Goal: Information Seeking & Learning: Check status

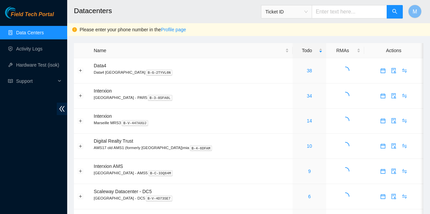
click at [35, 51] on link "Activity Logs" at bounding box center [29, 48] width 27 height 5
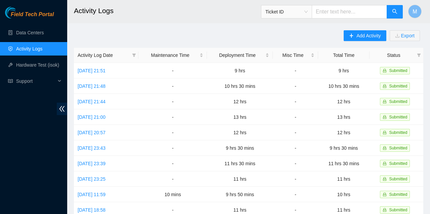
click at [28, 32] on link "Data Centers" at bounding box center [30, 32] width 28 height 5
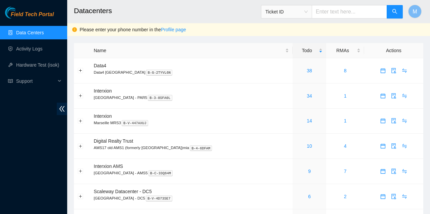
click at [307, 69] on link "38" at bounding box center [309, 70] width 5 height 5
click at [344, 70] on link "8" at bounding box center [345, 70] width 3 height 5
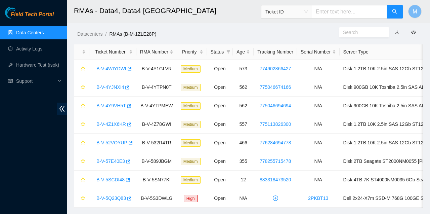
click at [113, 69] on link "B-V-4WIYDWI" at bounding box center [111, 68] width 30 height 5
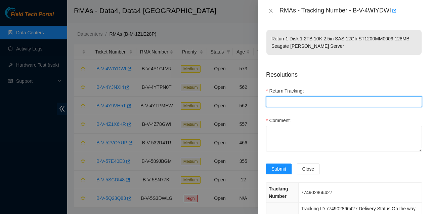
click at [302, 103] on Tracking "Return Tracking" at bounding box center [344, 101] width 156 height 11
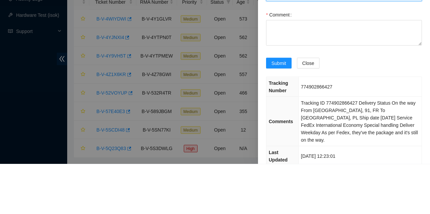
scroll to position [65, 0]
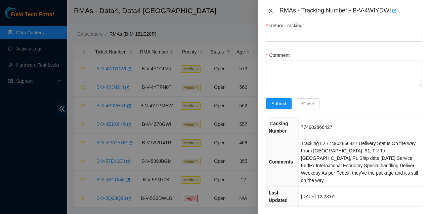
click at [270, 12] on icon "close" at bounding box center [270, 10] width 5 height 5
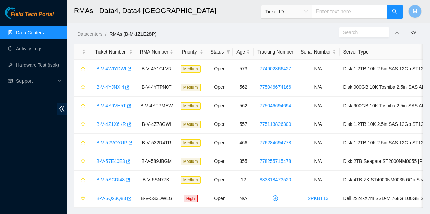
scroll to position [36, 0]
click at [37, 30] on link "Data Centers" at bounding box center [30, 32] width 28 height 5
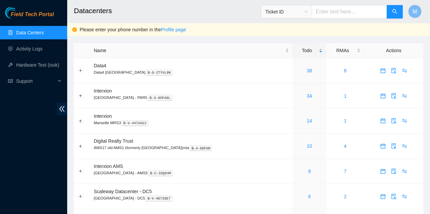
click at [307, 69] on link "38" at bounding box center [309, 70] width 5 height 5
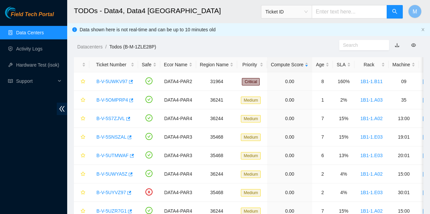
click at [113, 79] on link "B-V-5UWKV97" at bounding box center [111, 81] width 31 height 5
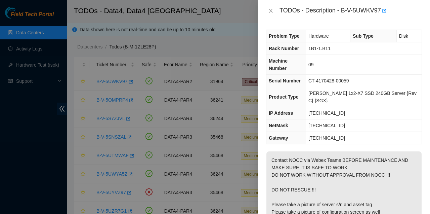
click at [225, 40] on div at bounding box center [215, 107] width 430 height 214
click at [271, 9] on icon "close" at bounding box center [270, 10] width 5 height 5
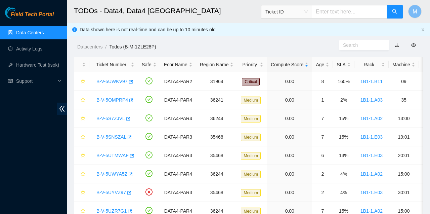
click at [110, 82] on link "B-V-5UWKV97" at bounding box center [111, 81] width 31 height 5
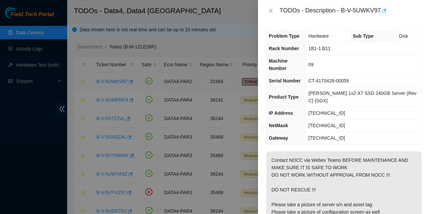
click at [55, 166] on div at bounding box center [215, 107] width 430 height 214
click at [275, 9] on button "Close" at bounding box center [270, 11] width 9 height 6
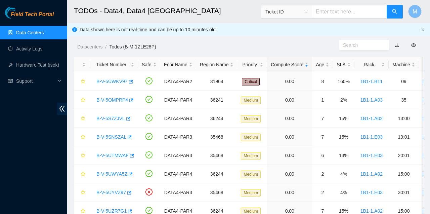
click at [321, 65] on div "Age" at bounding box center [322, 64] width 13 height 7
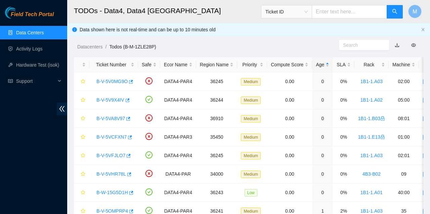
click at [321, 65] on div "Age" at bounding box center [322, 64] width 13 height 7
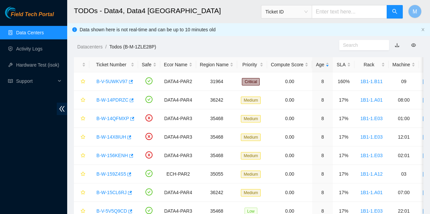
click at [108, 98] on link "B-W-14PDRZC" at bounding box center [112, 99] width 32 height 5
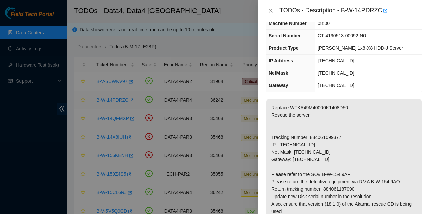
scroll to position [39, 0]
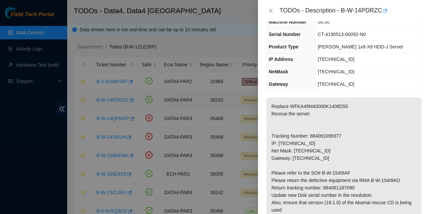
click at [270, 11] on icon "close" at bounding box center [270, 10] width 5 height 5
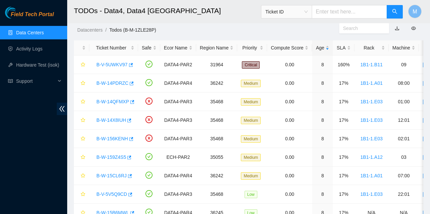
scroll to position [14, 0]
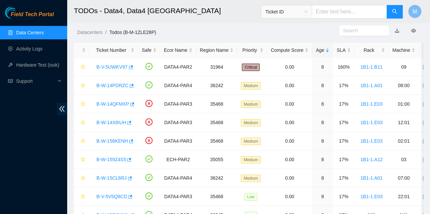
click at [113, 104] on link "B-W-14QFMXP" at bounding box center [112, 103] width 33 height 5
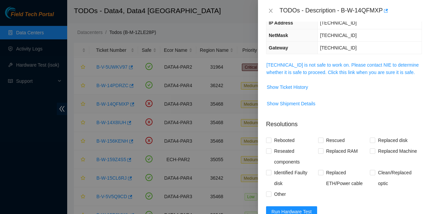
scroll to position [56, 0]
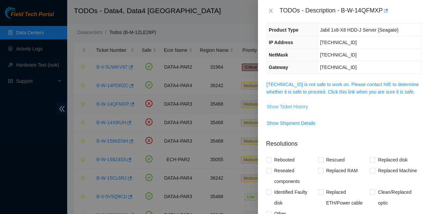
click at [287, 108] on span "Show Ticket History" at bounding box center [287, 106] width 41 height 7
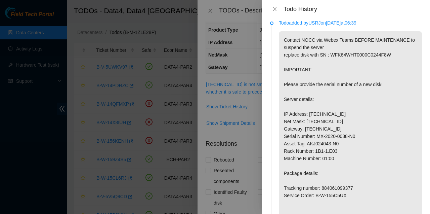
scroll to position [3, 0]
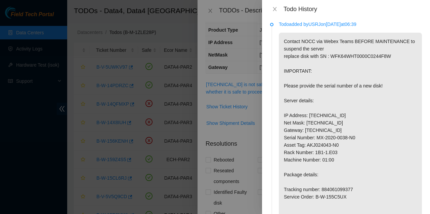
click at [277, 9] on icon "close" at bounding box center [274, 8] width 5 height 5
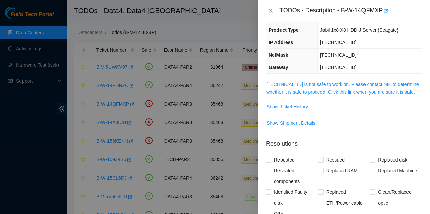
click at [40, 164] on div at bounding box center [215, 107] width 430 height 214
click at [272, 11] on icon "close" at bounding box center [271, 11] width 4 height 4
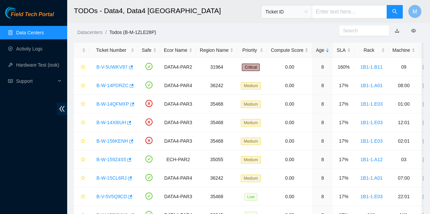
scroll to position [71, 0]
click at [115, 122] on link "B-W-14X8IUH" at bounding box center [111, 122] width 30 height 5
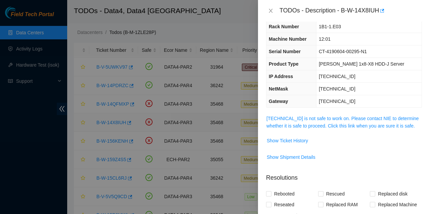
scroll to position [0, 0]
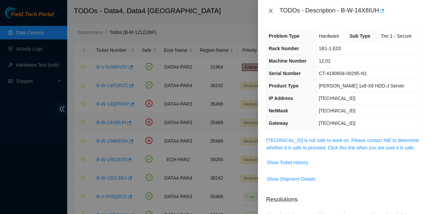
click at [269, 11] on icon "close" at bounding box center [270, 10] width 5 height 5
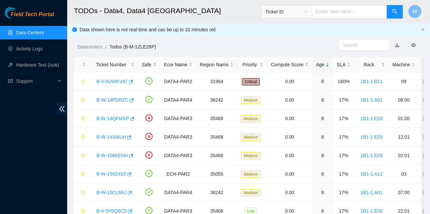
click at [110, 98] on link "B-W-14PDRZC" at bounding box center [112, 99] width 32 height 5
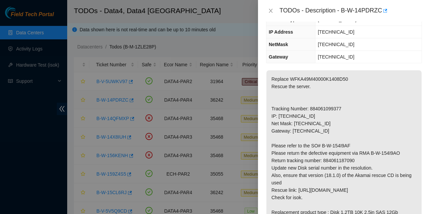
scroll to position [68, 0]
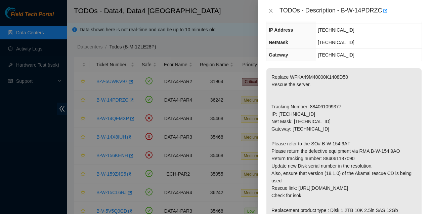
click at [36, 134] on div at bounding box center [215, 107] width 430 height 214
click at [270, 13] on button "Close" at bounding box center [270, 11] width 9 height 6
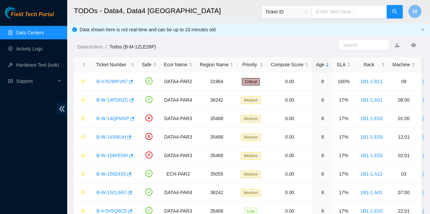
scroll to position [83, 0]
click at [115, 98] on link "B-W-14PDRZC" at bounding box center [112, 99] width 32 height 5
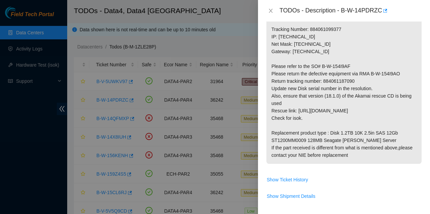
scroll to position [144, 0]
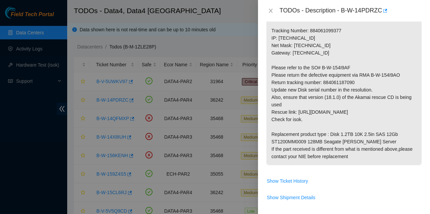
click at [55, 100] on div at bounding box center [215, 107] width 430 height 214
click at [25, 102] on div at bounding box center [215, 107] width 430 height 214
click at [270, 11] on icon "close" at bounding box center [270, 10] width 5 height 5
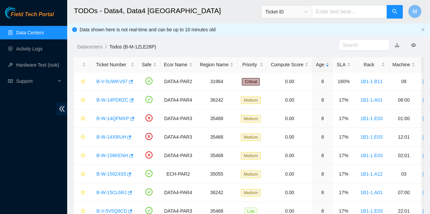
scroll to position [147, 0]
click at [113, 98] on link "B-W-14PDRZC" at bounding box center [112, 99] width 32 height 5
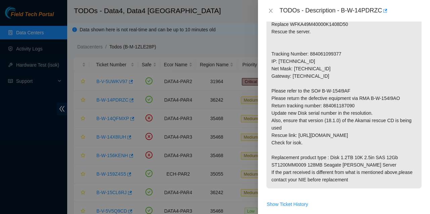
scroll to position [116, 0]
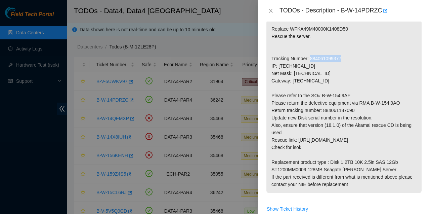
copy p "884061099377"
click at [274, 12] on button "Close" at bounding box center [270, 11] width 9 height 6
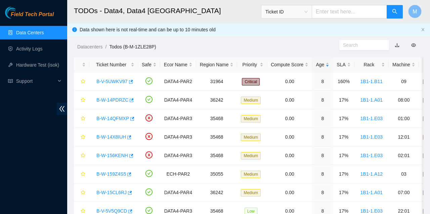
scroll to position [3, 0]
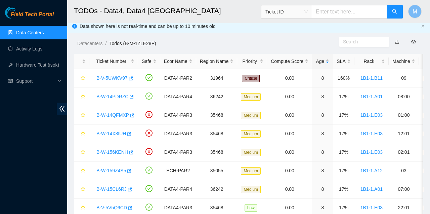
click at [113, 112] on link "B-W-14QFMXP" at bounding box center [112, 114] width 33 height 5
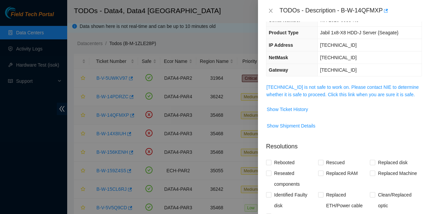
scroll to position [0, 0]
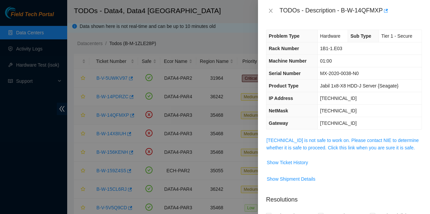
click at [52, 131] on div at bounding box center [215, 107] width 430 height 214
click at [217, 176] on div at bounding box center [215, 107] width 430 height 214
click at [269, 11] on icon "close" at bounding box center [270, 10] width 5 height 5
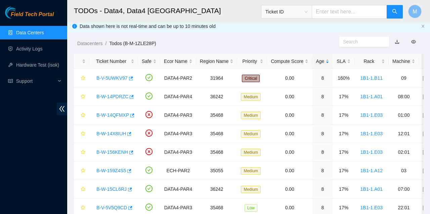
click at [112, 113] on link "B-W-14QFMXP" at bounding box center [112, 114] width 33 height 5
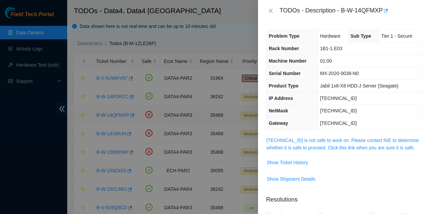
click at [303, 160] on span "Show Ticket History" at bounding box center [287, 162] width 41 height 7
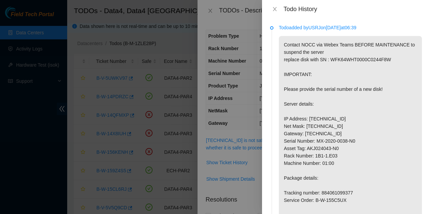
click at [277, 3] on div "Todo History" at bounding box center [346, 9] width 168 height 18
click at [212, 14] on div at bounding box center [215, 107] width 430 height 214
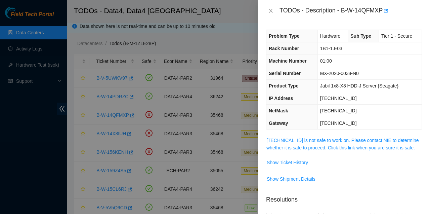
click at [271, 10] on icon "close" at bounding box center [270, 10] width 5 height 5
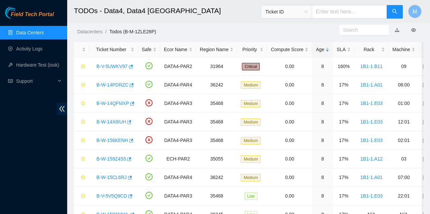
scroll to position [15, 0]
click at [113, 83] on link "B-W-14PDRZC" at bounding box center [112, 84] width 32 height 5
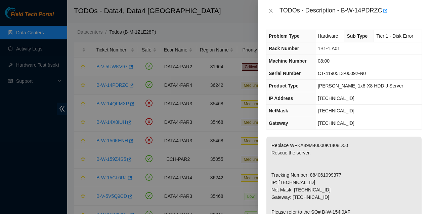
click at [108, 99] on div at bounding box center [215, 107] width 430 height 214
click at [120, 109] on div at bounding box center [215, 107] width 430 height 214
click at [272, 12] on icon "close" at bounding box center [270, 10] width 5 height 5
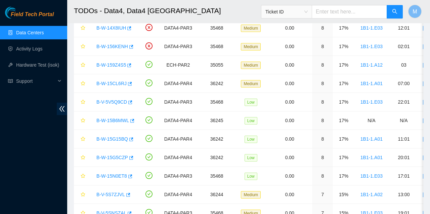
scroll to position [0, 0]
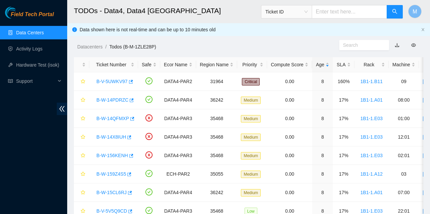
click at [378, 64] on div "Rack" at bounding box center [371, 64] width 27 height 7
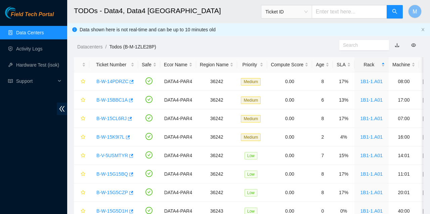
click at [380, 63] on div "Rack" at bounding box center [371, 64] width 27 height 7
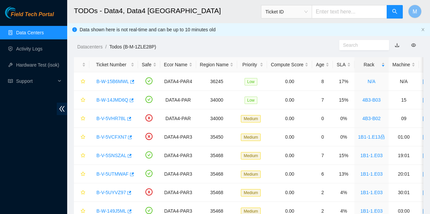
click at [377, 61] on div "Rack" at bounding box center [371, 64] width 27 height 7
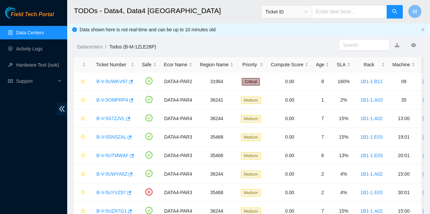
click at [381, 62] on div "Rack" at bounding box center [371, 64] width 27 height 7
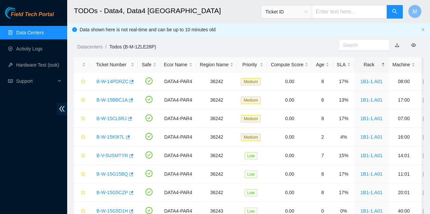
click at [114, 99] on link "B-W-15BBC1A" at bounding box center [111, 99] width 31 height 5
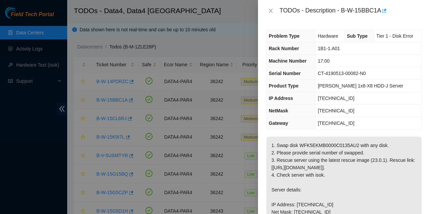
click at [273, 13] on icon "close" at bounding box center [270, 10] width 5 height 5
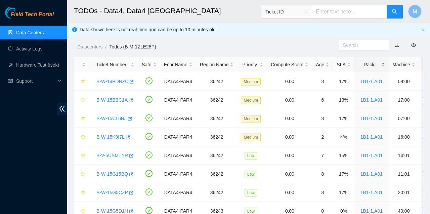
click at [112, 98] on link "B-W-15BBC1A" at bounding box center [111, 99] width 31 height 5
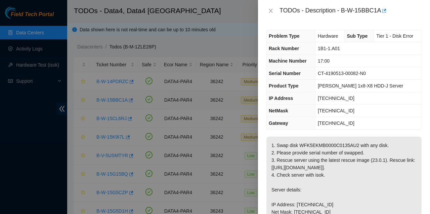
click at [331, 35] on span "Hardware" at bounding box center [328, 35] width 21 height 5
click at [360, 34] on span "Sub Type" at bounding box center [357, 35] width 21 height 5
click at [396, 37] on span "Tier 1 - Disk Error" at bounding box center [394, 35] width 37 height 5
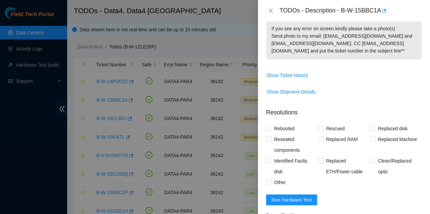
scroll to position [316, 0]
click at [308, 95] on span "Show Shipment Details" at bounding box center [291, 91] width 49 height 7
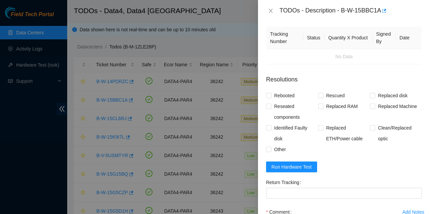
scroll to position [394, 0]
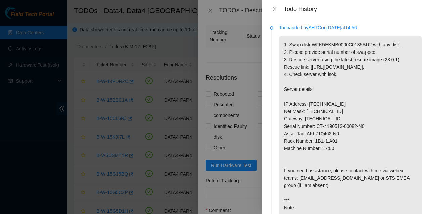
click at [278, 9] on button "Close" at bounding box center [274, 9] width 9 height 6
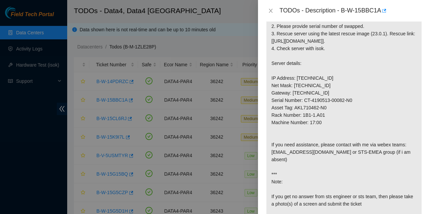
scroll to position [0, 0]
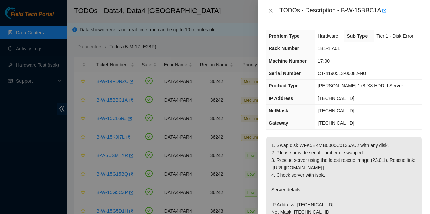
click at [275, 9] on button "Close" at bounding box center [270, 11] width 9 height 6
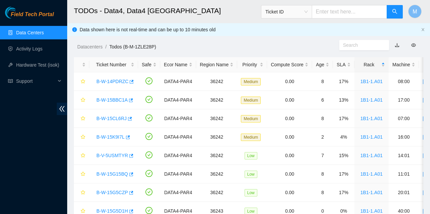
click at [112, 97] on link "B-W-15BBC1A" at bounding box center [111, 99] width 31 height 5
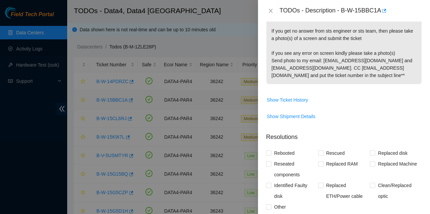
scroll to position [291, 0]
click at [302, 120] on span "Show Shipment Details" at bounding box center [291, 116] width 49 height 7
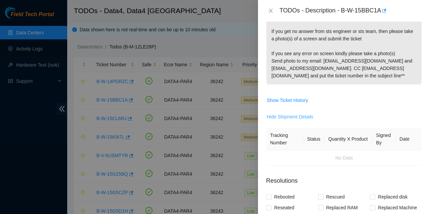
click at [302, 120] on span "Hide Shipment Details" at bounding box center [290, 116] width 47 height 7
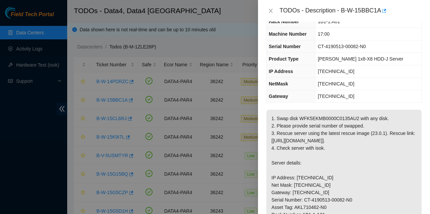
scroll to position [0, 0]
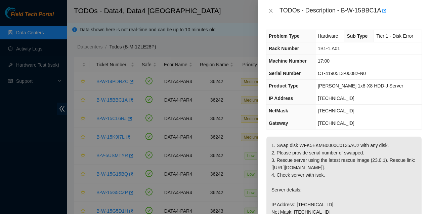
click at [275, 8] on button "Close" at bounding box center [270, 11] width 9 height 6
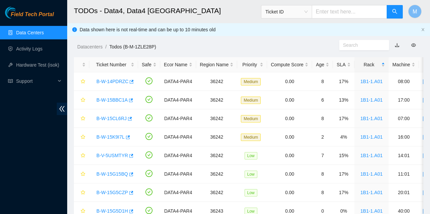
click at [112, 93] on td "B-W-15BBC1A" at bounding box center [113, 100] width 49 height 18
click at [114, 98] on link "B-W-15BBC1A" at bounding box center [111, 99] width 31 height 5
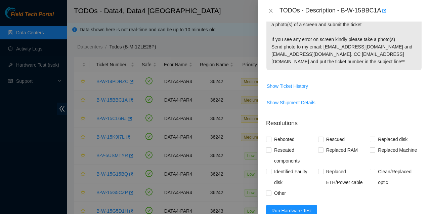
scroll to position [307, 0]
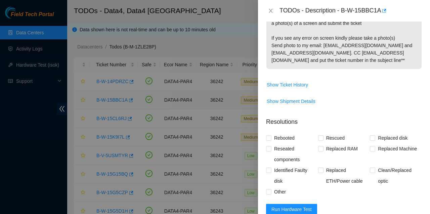
click at [303, 105] on span "Show Shipment Details" at bounding box center [291, 100] width 49 height 7
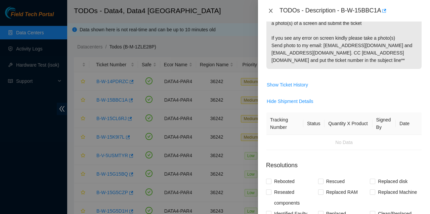
click at [274, 9] on button "Close" at bounding box center [270, 11] width 9 height 6
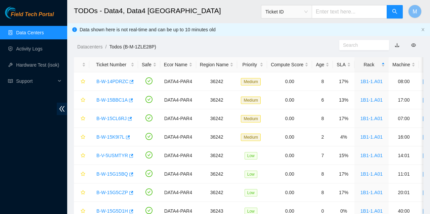
click at [112, 79] on link "B-W-14PDRZC" at bounding box center [112, 81] width 32 height 5
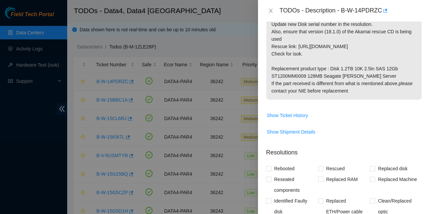
scroll to position [214, 0]
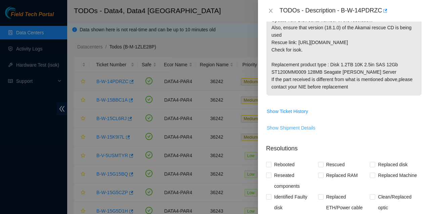
click at [306, 128] on span "Show Shipment Details" at bounding box center [291, 127] width 49 height 7
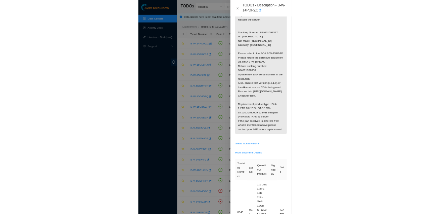
scroll to position [126, 0]
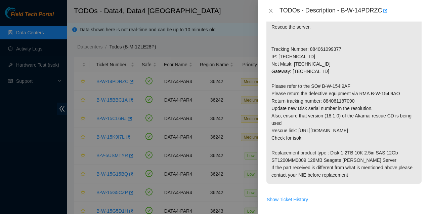
click at [272, 10] on icon "close" at bounding box center [270, 10] width 5 height 5
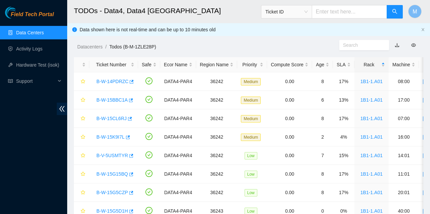
scroll to position [128, 0]
click at [113, 119] on link "B-W-15CL6RJ" at bounding box center [111, 118] width 30 height 5
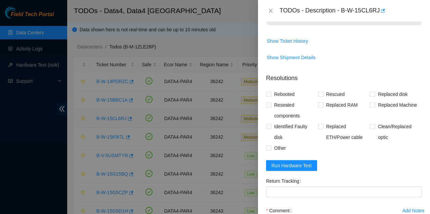
scroll to position [280, 0]
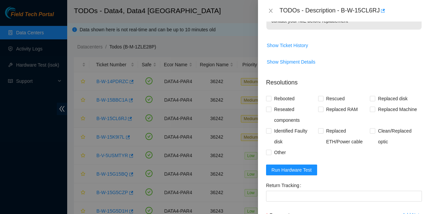
click at [306, 62] on span "Show Shipment Details" at bounding box center [291, 61] width 49 height 7
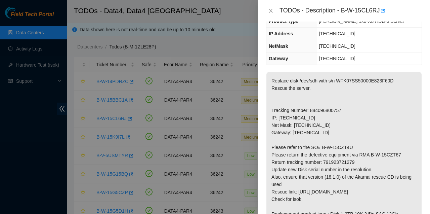
scroll to position [58, 0]
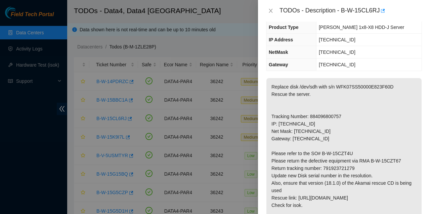
click at [274, 10] on button "Close" at bounding box center [270, 11] width 9 height 6
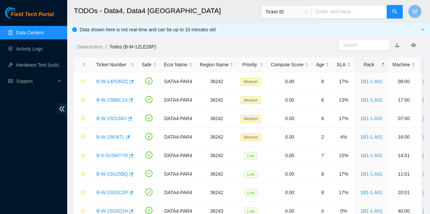
scroll to position [73, 0]
click at [114, 137] on link "B-W-15K9I7L" at bounding box center [110, 136] width 28 height 5
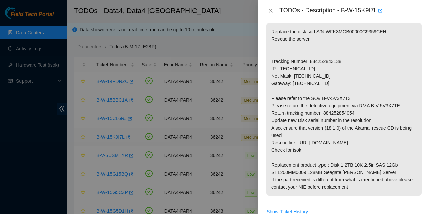
scroll to position [115, 0]
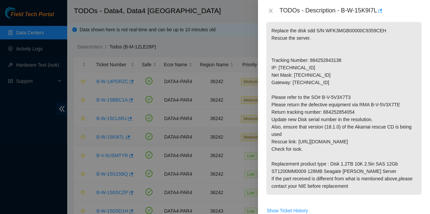
click at [275, 10] on button "Close" at bounding box center [270, 11] width 9 height 6
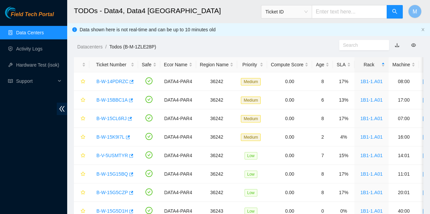
scroll to position [117, 0]
click at [115, 155] on link "B-V-5USMTYR" at bounding box center [112, 155] width 32 height 5
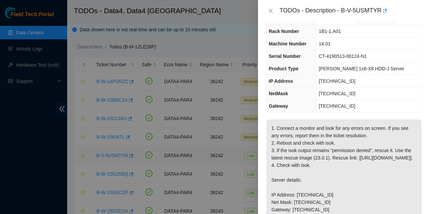
scroll to position [13, 0]
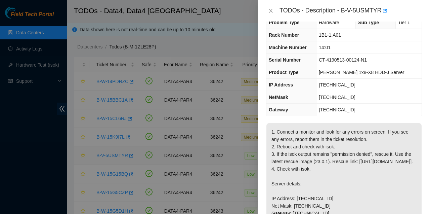
click at [275, 8] on button "Close" at bounding box center [270, 11] width 9 height 6
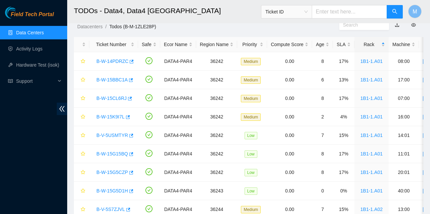
scroll to position [35, 0]
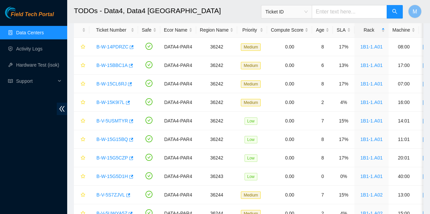
click at [116, 139] on link "B-W-15G15BQ" at bounding box center [112, 138] width 32 height 5
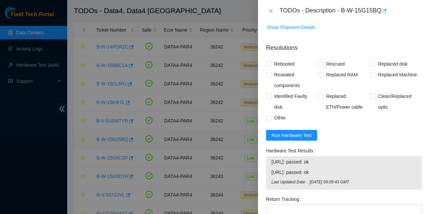
scroll to position [456, 0]
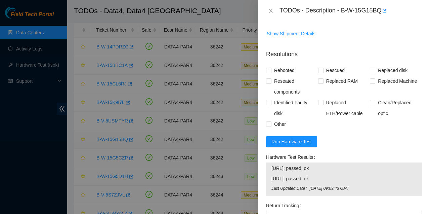
click at [305, 37] on span "Show Shipment Details" at bounding box center [291, 33] width 49 height 7
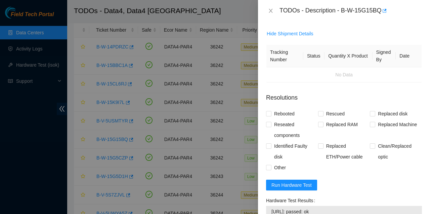
click at [271, 10] on icon "close" at bounding box center [270, 10] width 5 height 5
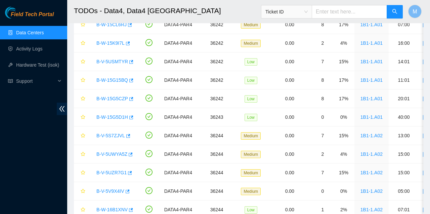
scroll to position [94, 0]
click at [109, 134] on link "B-V-5S7ZJVL" at bounding box center [110, 134] width 29 height 5
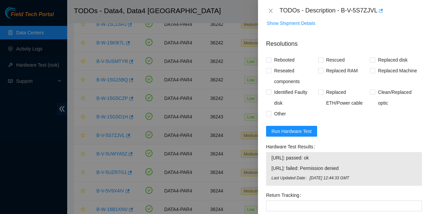
scroll to position [367, 0]
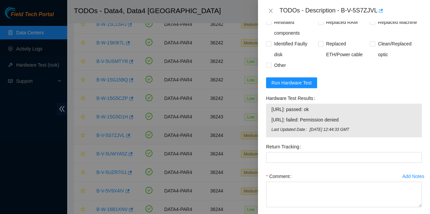
click at [394, 147] on div "Return Tracking" at bounding box center [344, 146] width 156 height 11
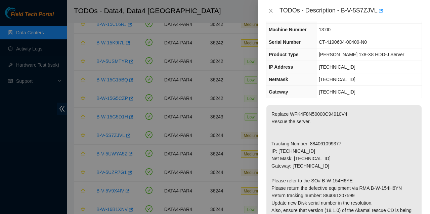
scroll to position [36, 0]
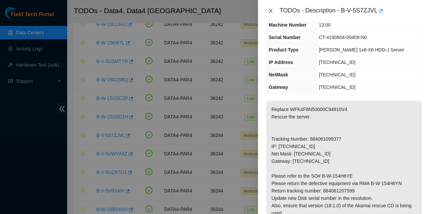
click at [274, 11] on button "Close" at bounding box center [270, 11] width 9 height 6
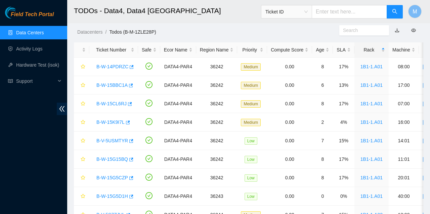
scroll to position [16, 0]
